Goal: Navigation & Orientation: Find specific page/section

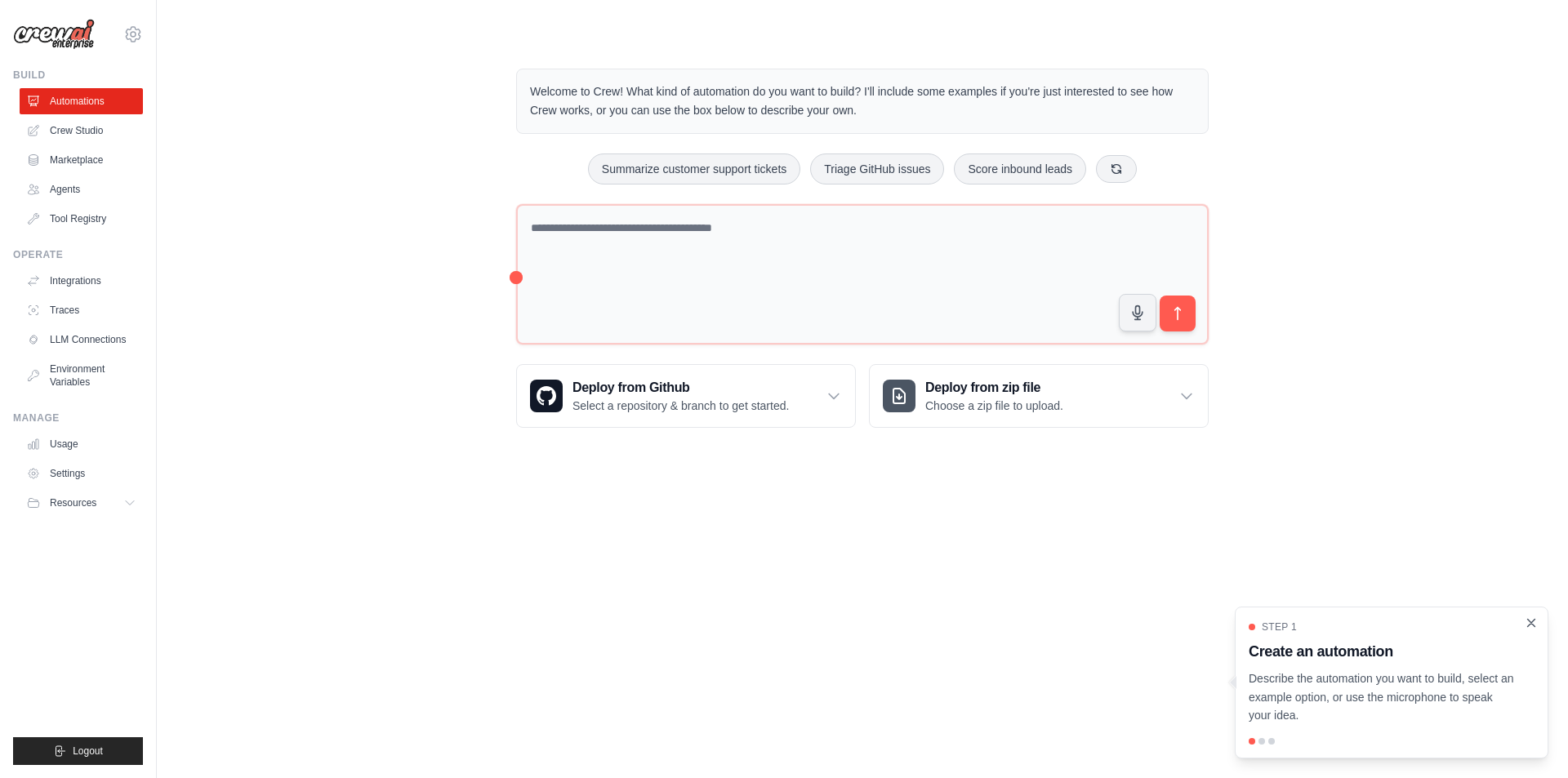
click at [1528, 621] on icon "Close walkthrough" at bounding box center [1531, 622] width 15 height 15
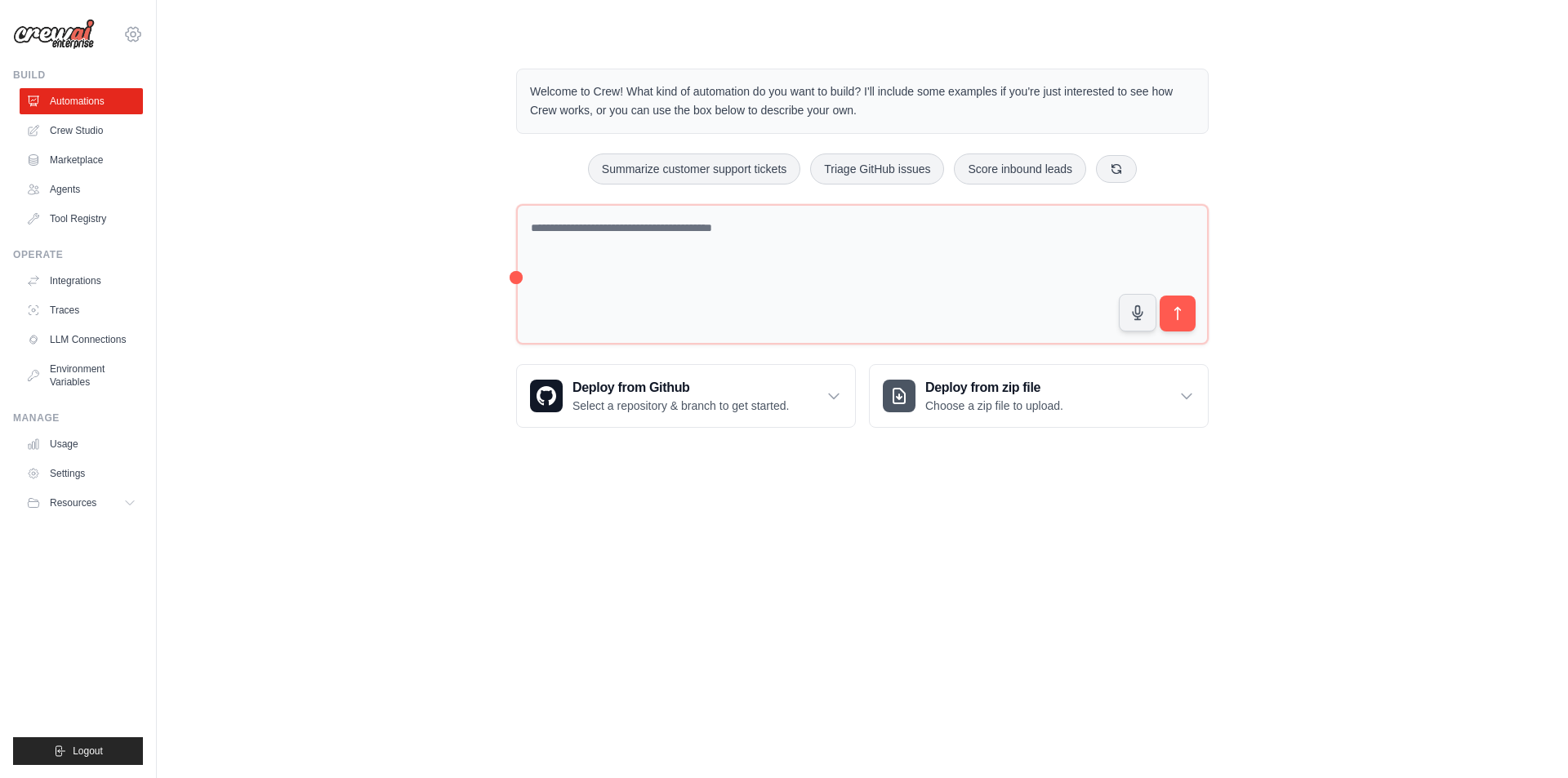
click at [135, 30] on icon at bounding box center [133, 34] width 20 height 20
click at [427, 48] on div "Welcome to Crew! What kind of automation do you want to build? I'll include som…" at bounding box center [862, 248] width 1359 height 412
click at [71, 157] on link "Marketplace" at bounding box center [83, 160] width 124 height 26
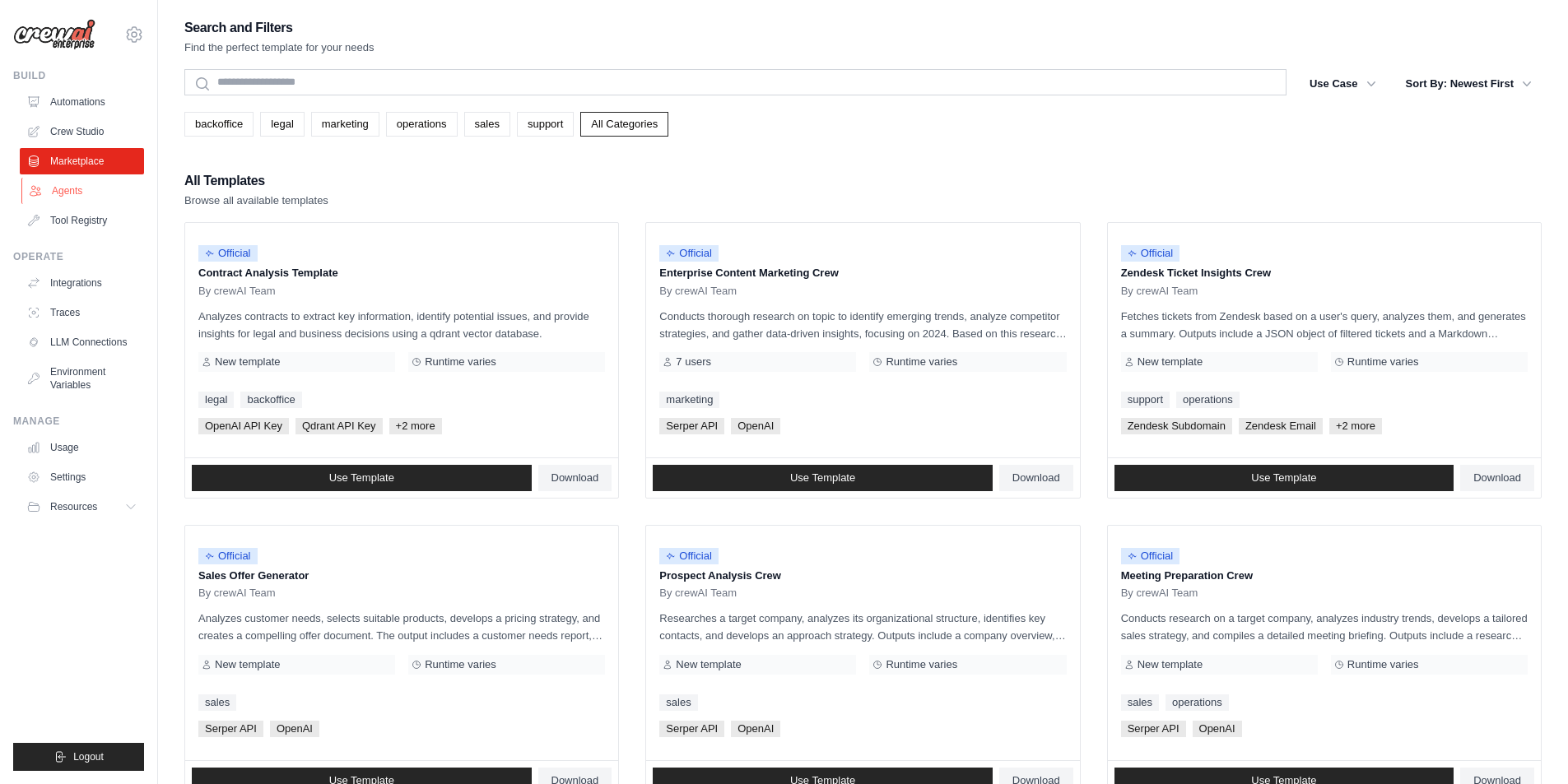
click at [66, 192] on link "Agents" at bounding box center [83, 191] width 125 height 26
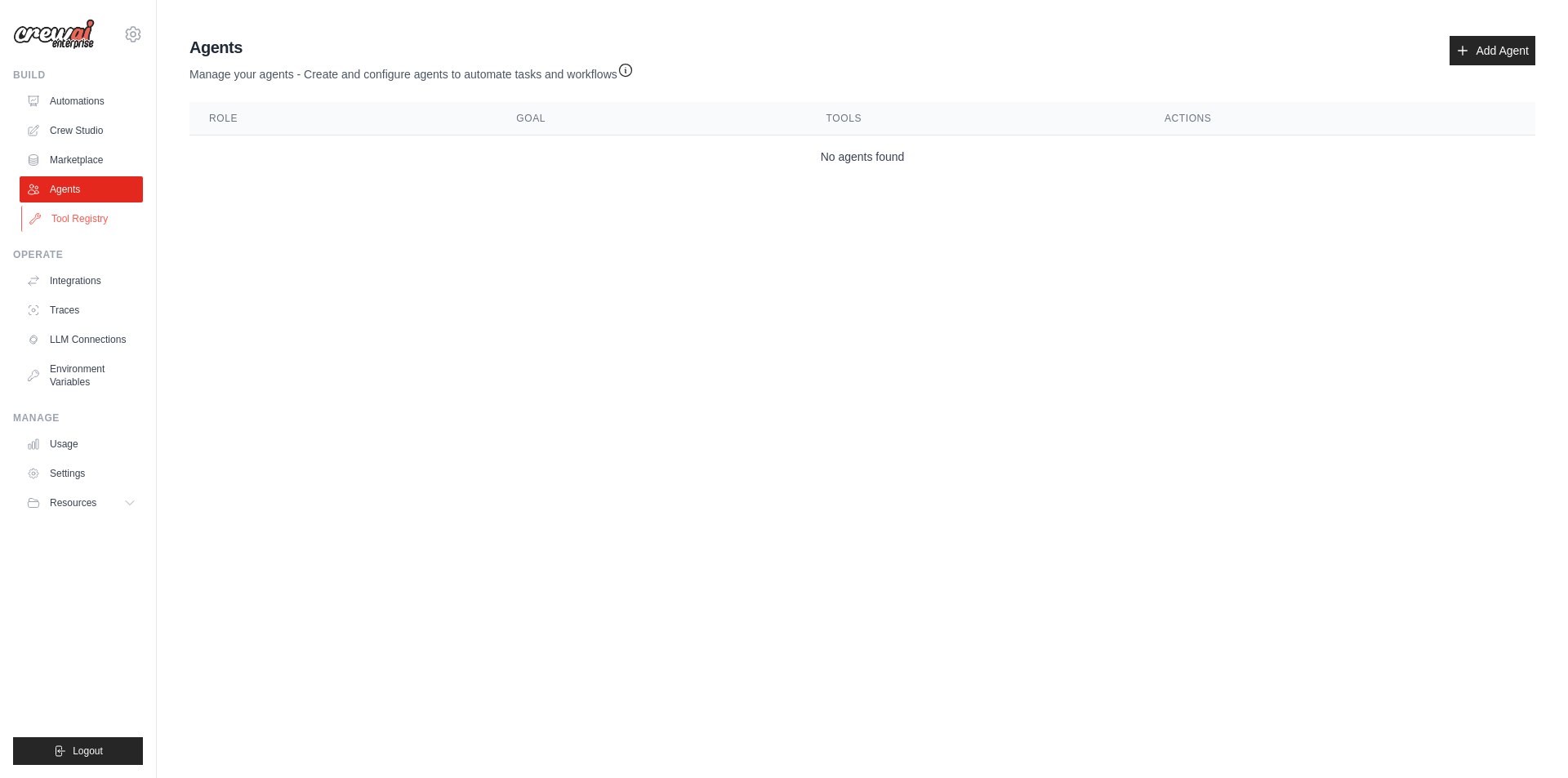
click at [71, 206] on ul "Automations Crew Studio Marketplace Agents Tool Registry" at bounding box center [82, 159] width 124 height 144
click at [71, 216] on link "Tool Registry" at bounding box center [83, 218] width 124 height 26
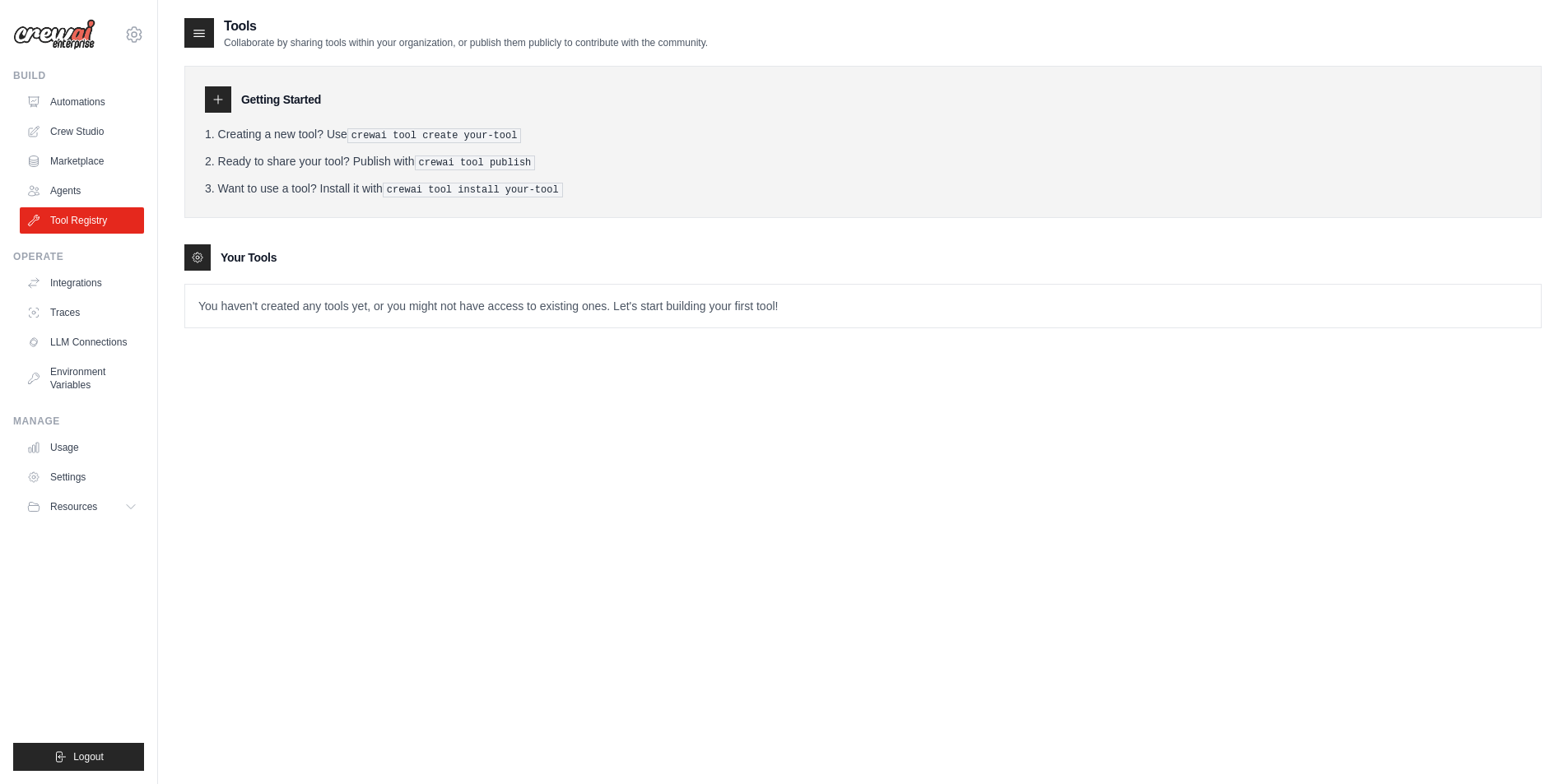
click at [72, 267] on div "Operate Integrations Traces LLM Connections Environment Variables" at bounding box center [78, 324] width 131 height 148
click at [82, 306] on link "Traces" at bounding box center [83, 312] width 125 height 26
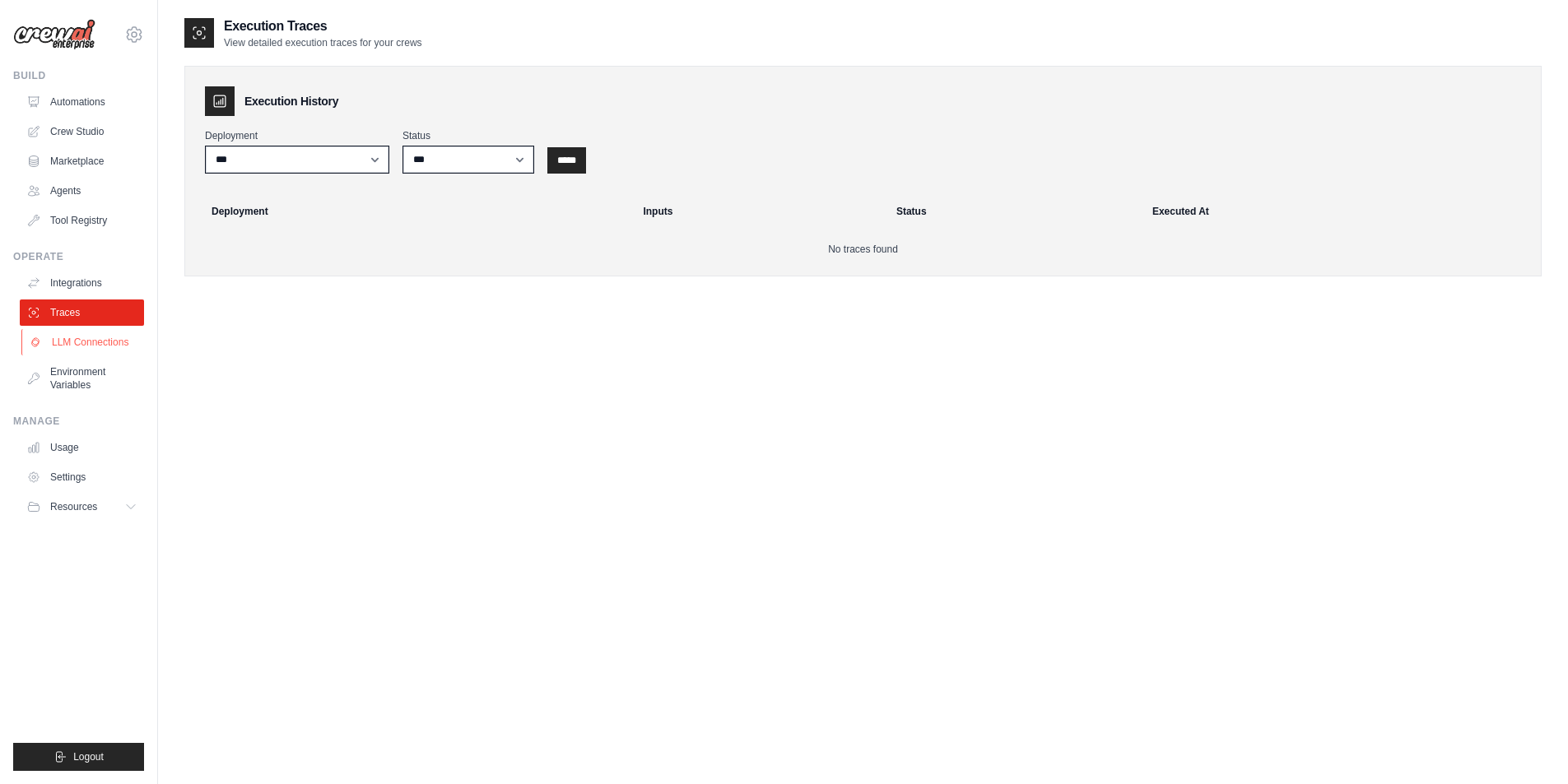
click at [101, 347] on link "LLM Connections" at bounding box center [83, 342] width 125 height 26
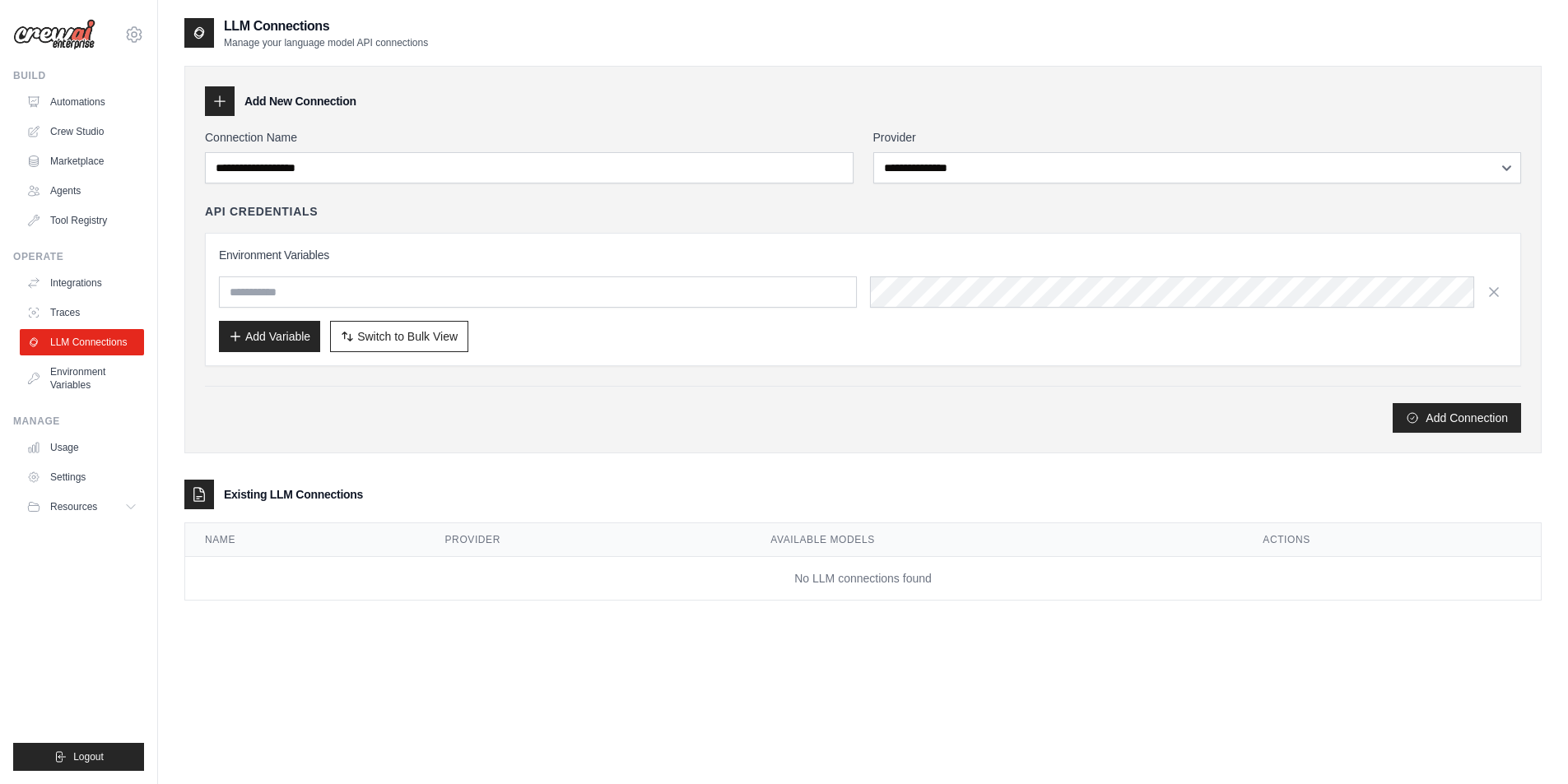
click at [1148, 24] on div "LLM Connections Manage your language model API connections" at bounding box center [863, 33] width 1357 height 33
click at [75, 281] on link "Integrations" at bounding box center [83, 283] width 125 height 26
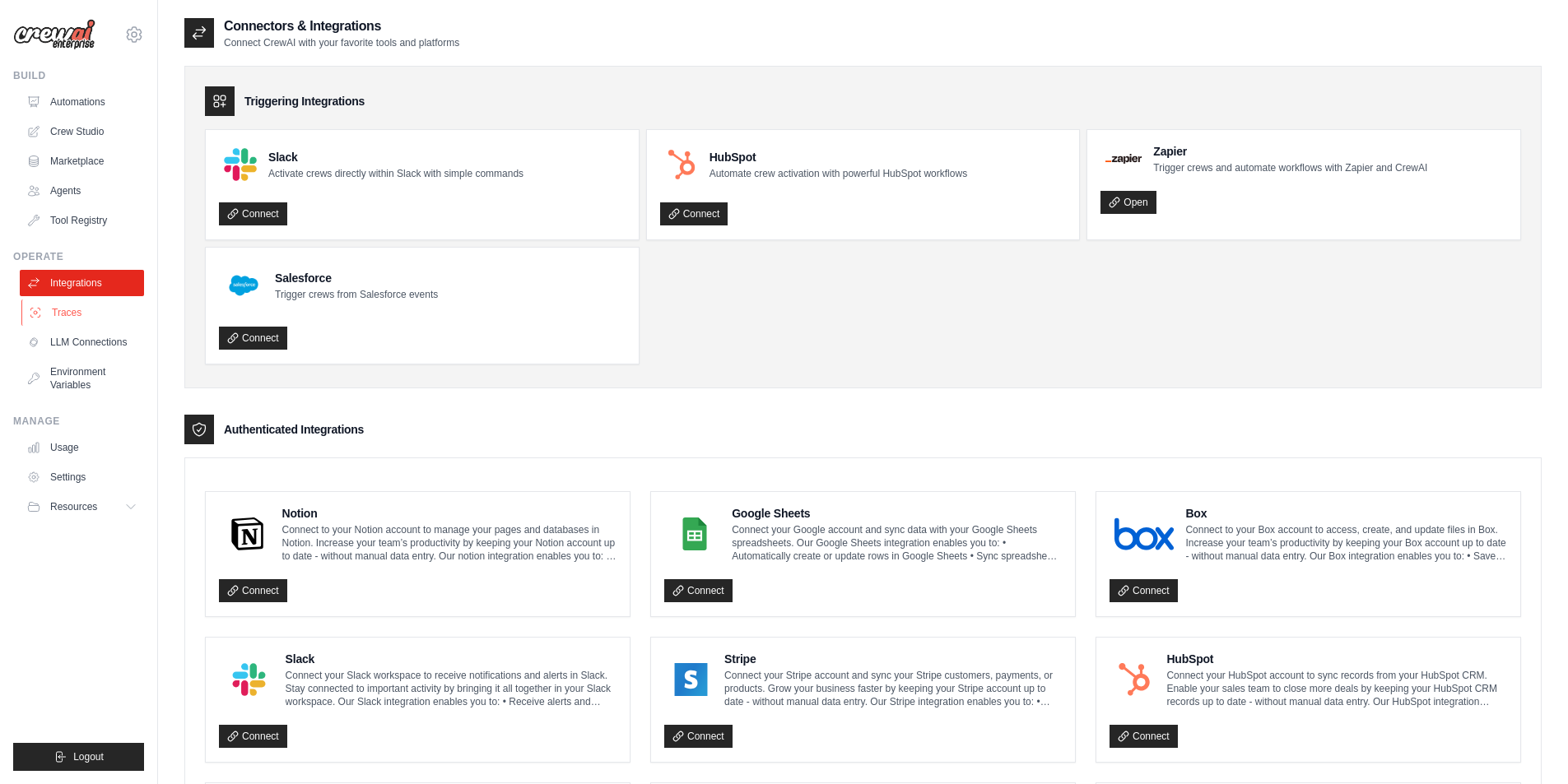
click at [77, 315] on link "Traces" at bounding box center [83, 312] width 125 height 26
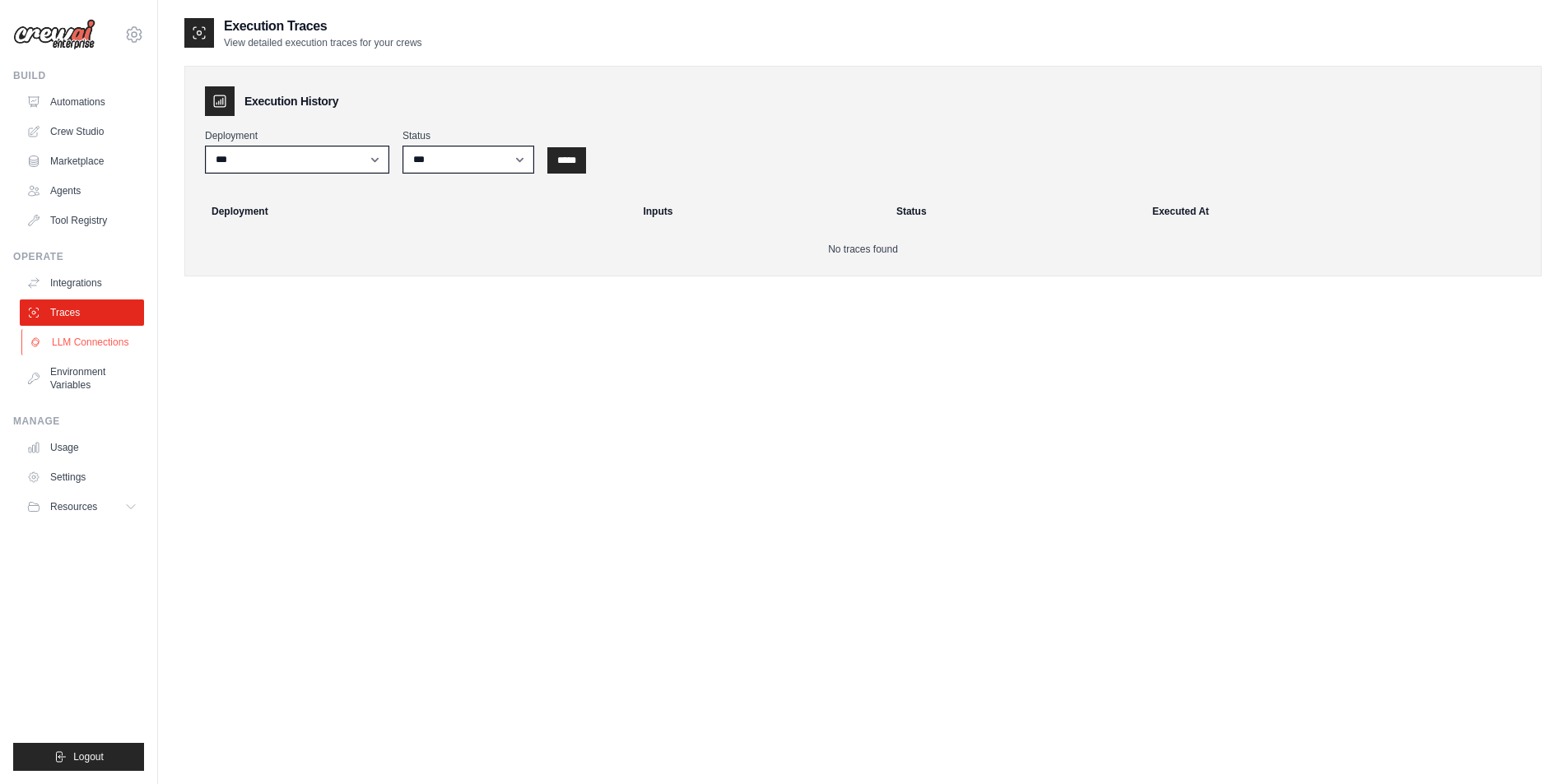
click at [81, 346] on link "LLM Connections" at bounding box center [83, 342] width 125 height 26
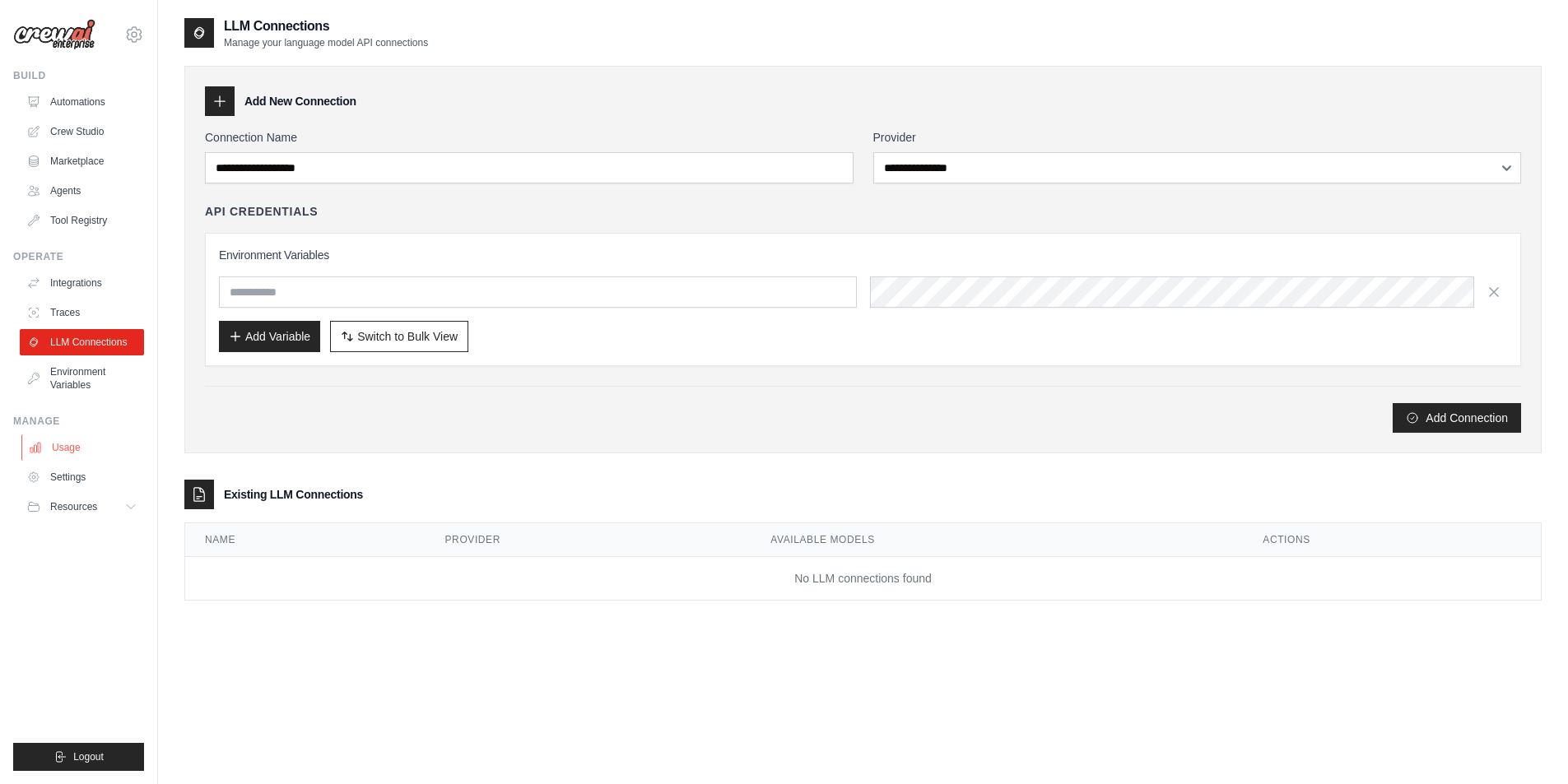
click at [77, 443] on link "Usage" at bounding box center [83, 447] width 125 height 26
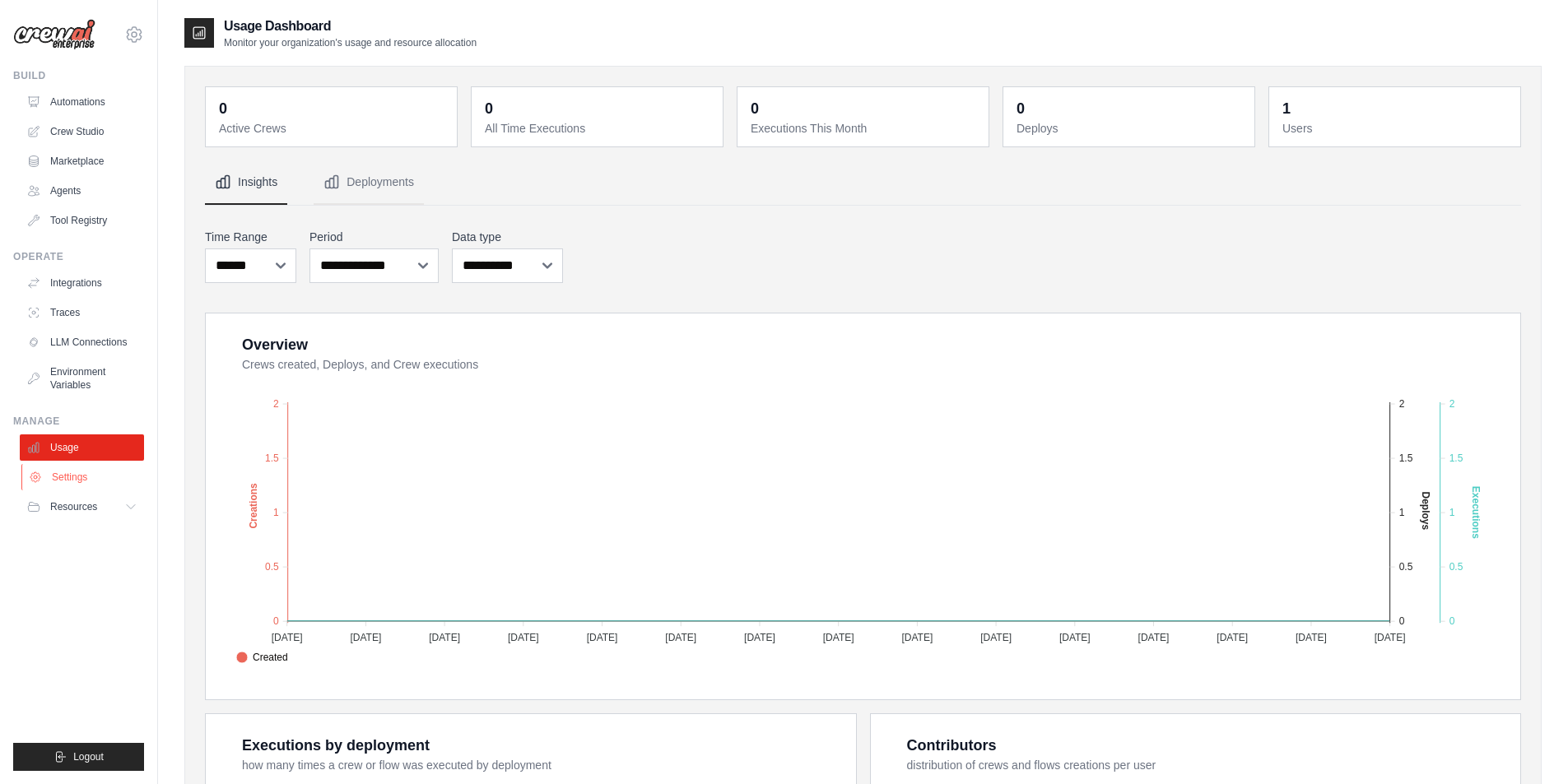
click at [60, 484] on link "Settings" at bounding box center [83, 477] width 125 height 26
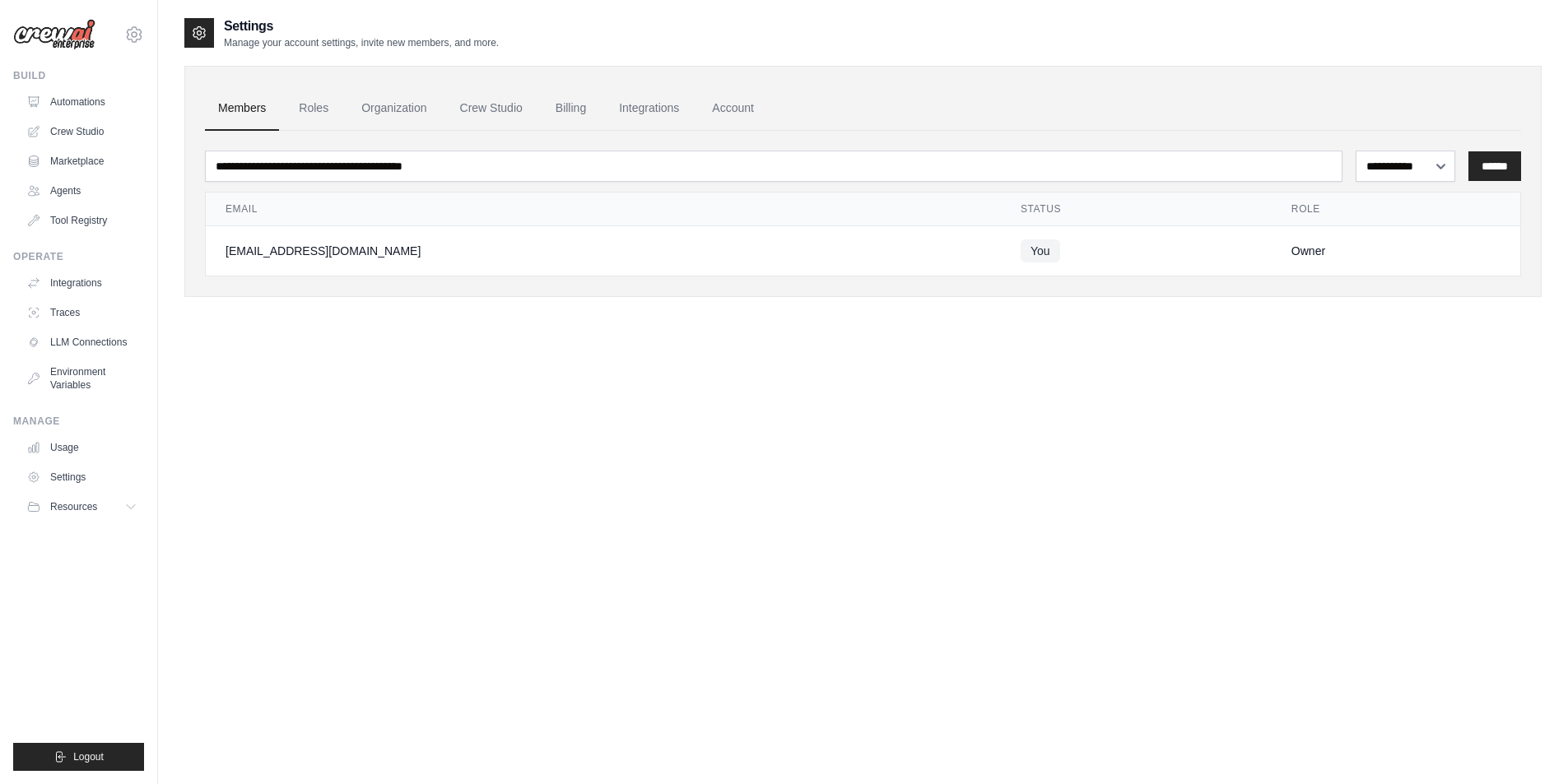
click at [70, 514] on button "Resources" at bounding box center [82, 507] width 125 height 26
click at [72, 103] on link "Automations" at bounding box center [83, 102] width 125 height 26
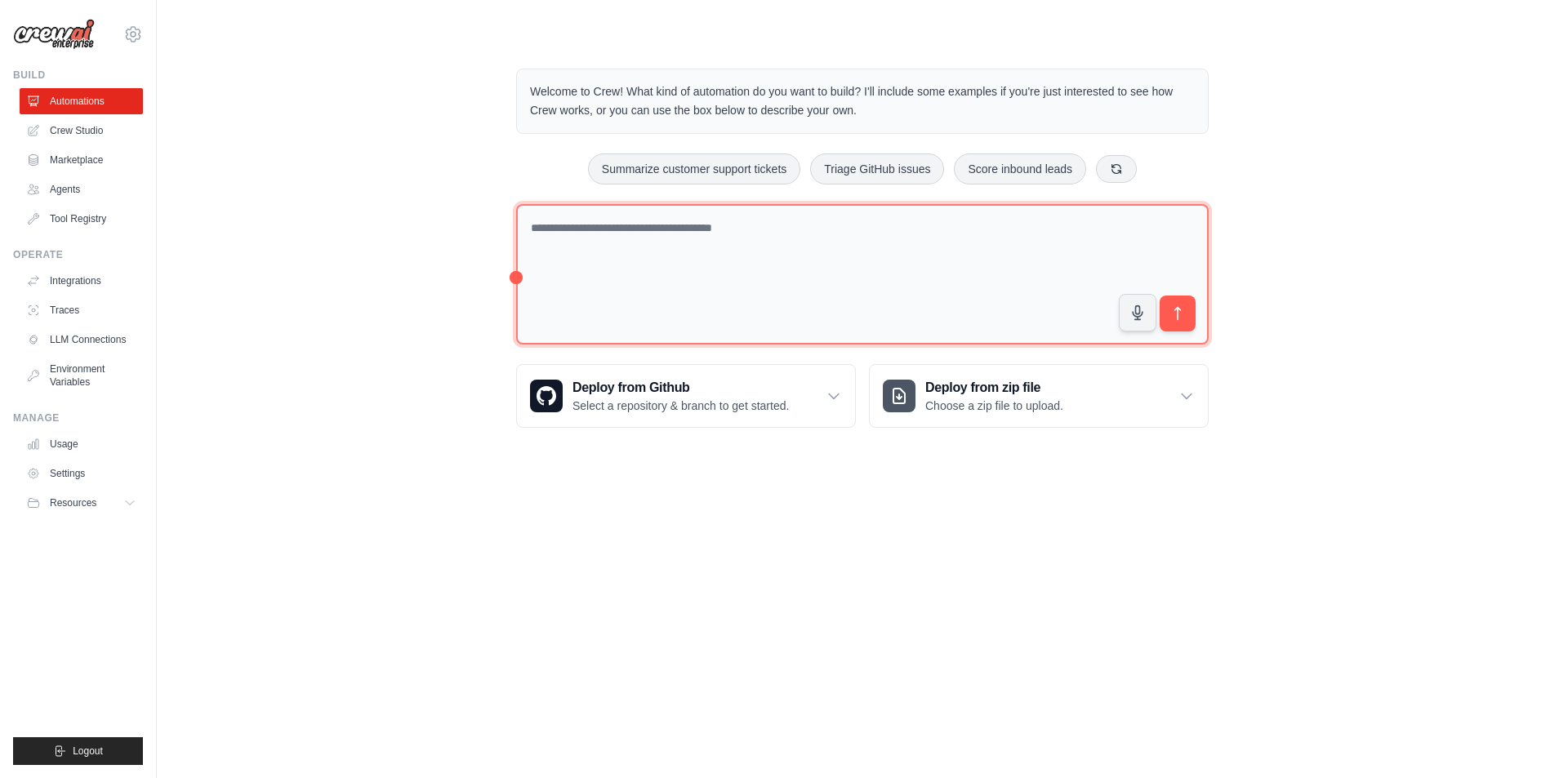
click at [624, 232] on textarea at bounding box center [862, 274] width 692 height 141
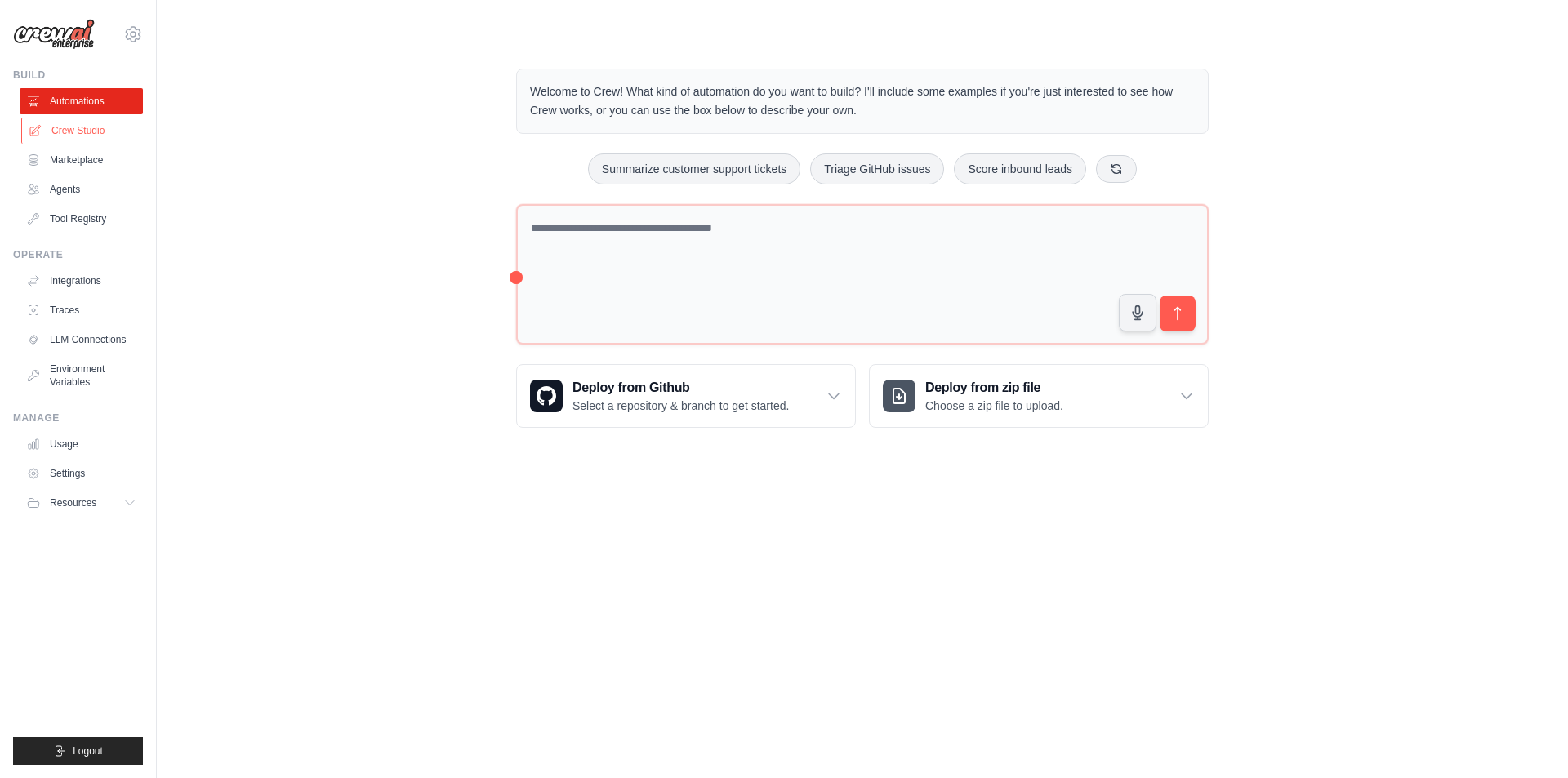
click at [84, 133] on link "Crew Studio" at bounding box center [83, 131] width 124 height 26
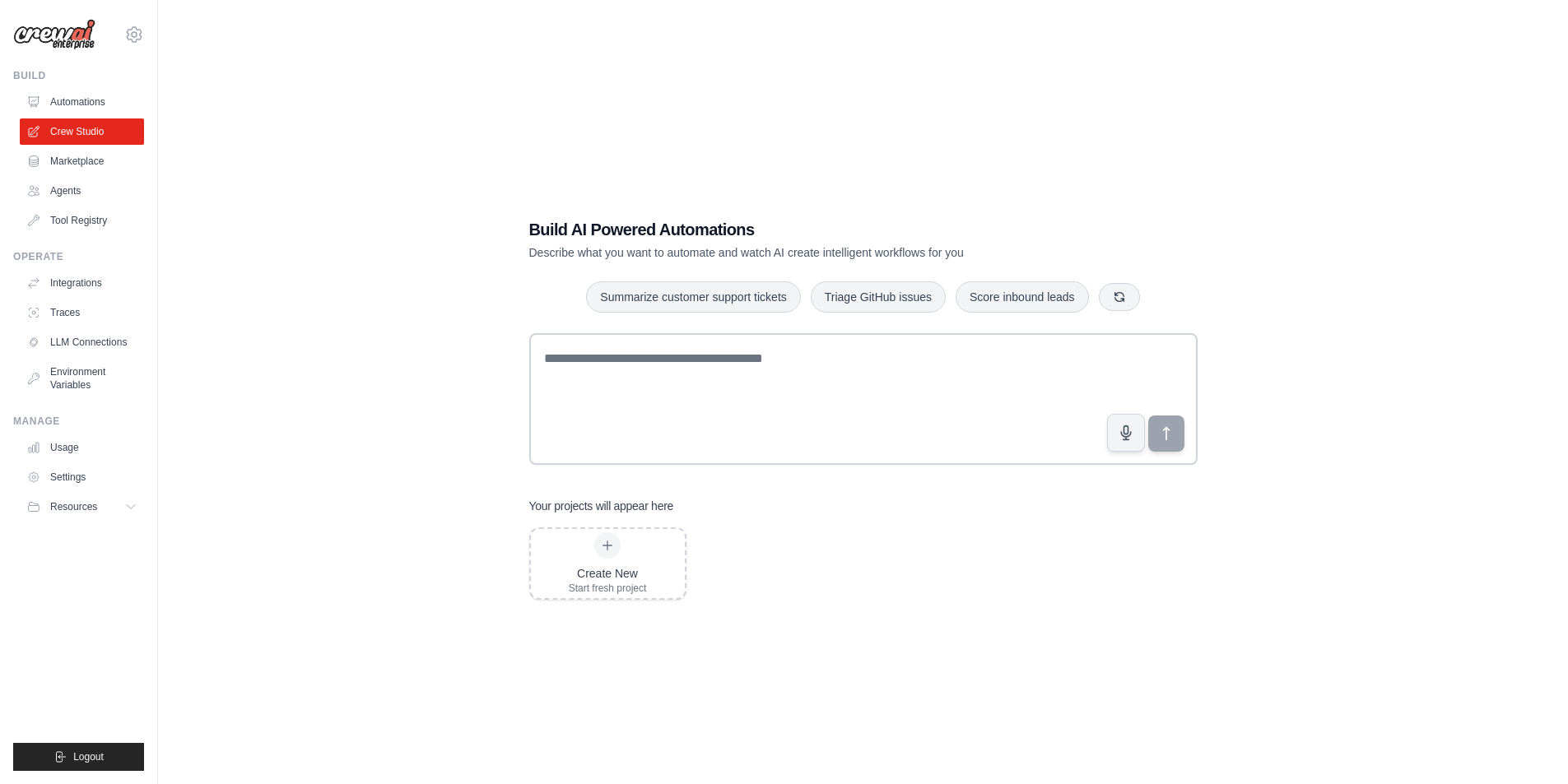
click at [1042, 124] on div "Build AI Powered Automations Describe what you want to automate and watch AI cr…" at bounding box center [863, 409] width 1357 height 784
